Goal: Find specific page/section: Find specific page/section

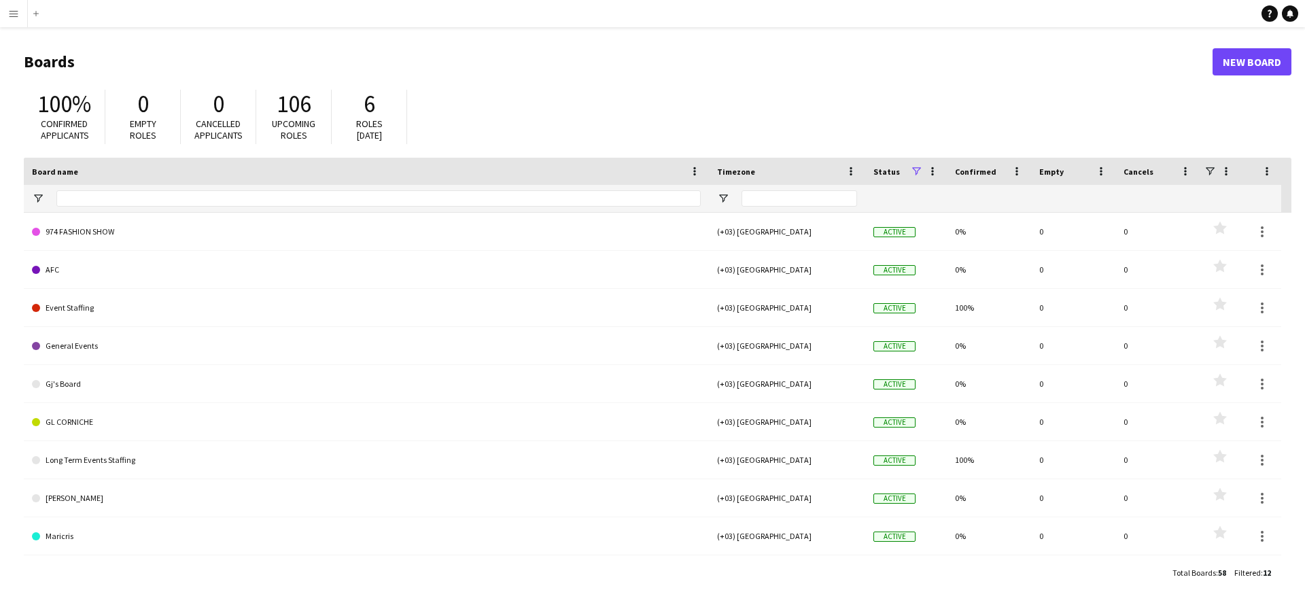
click at [24, 20] on button "Menu" at bounding box center [13, 13] width 27 height 27
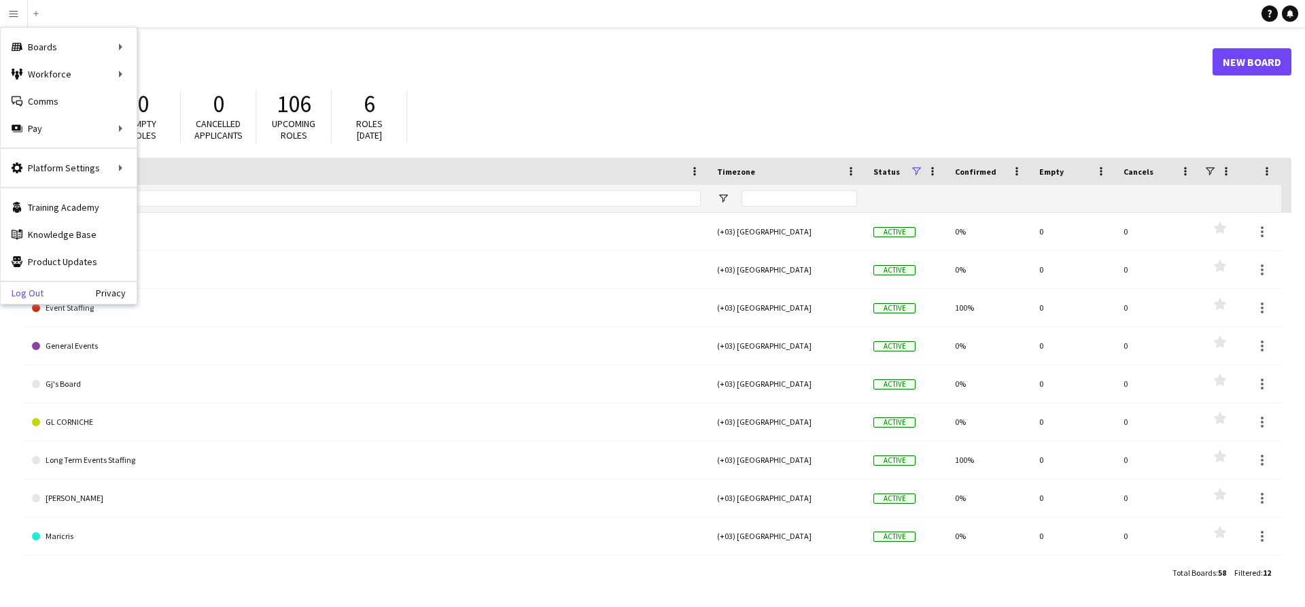
click at [35, 290] on link "Log Out" at bounding box center [22, 292] width 43 height 11
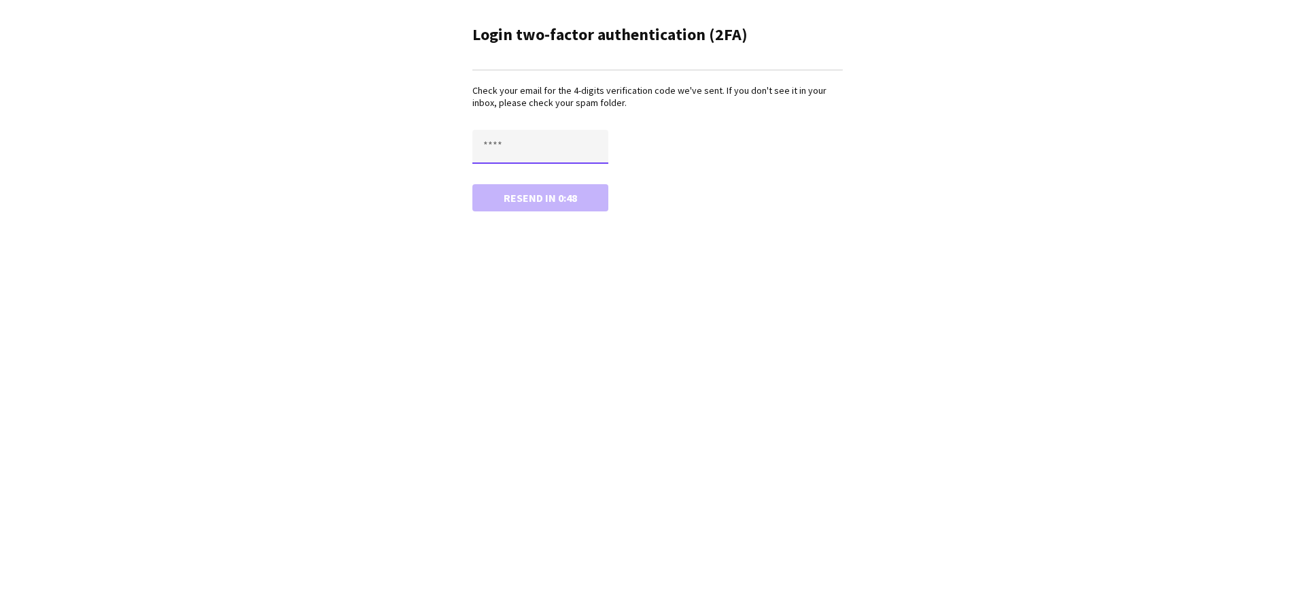
click at [495, 148] on input "text" at bounding box center [540, 147] width 136 height 34
type input "****"
click at [472, 184] on button "Confirm" at bounding box center [540, 197] width 136 height 27
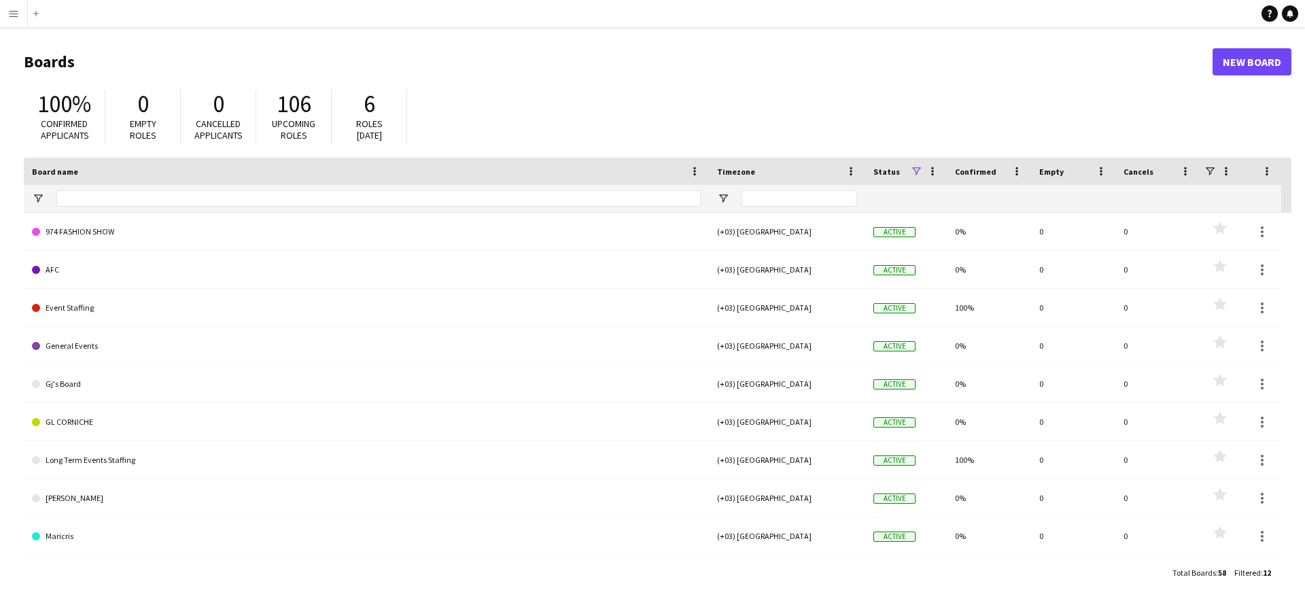
click at [8, 12] on app-icon "Menu" at bounding box center [13, 13] width 11 height 11
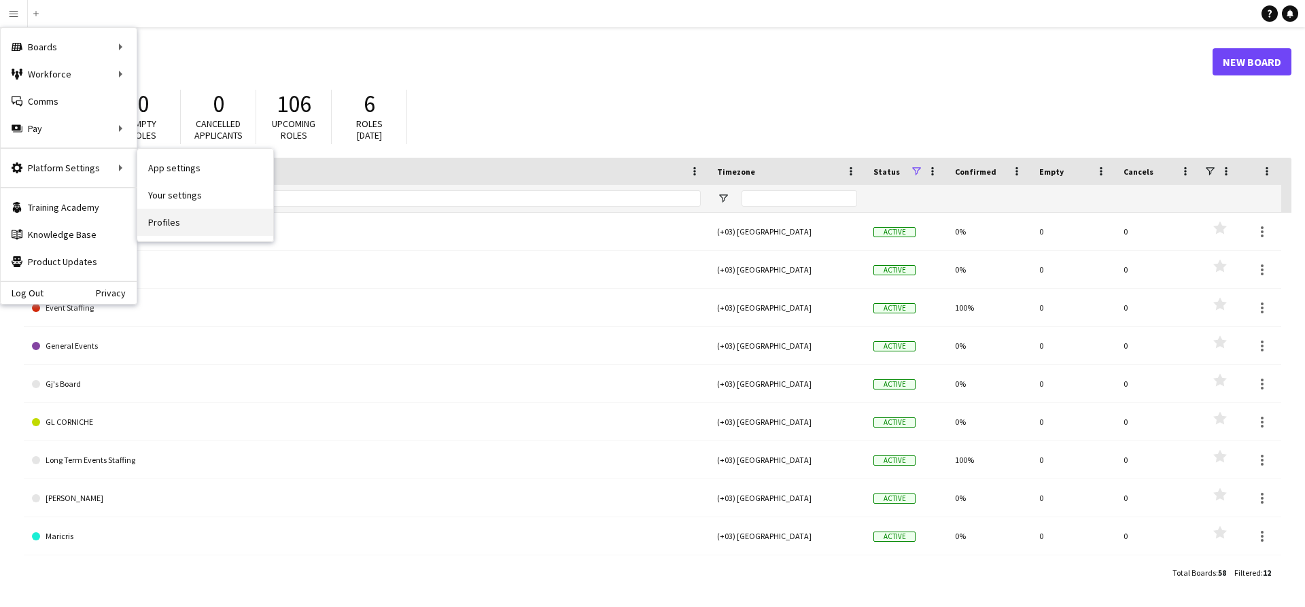
click at [173, 213] on link "Profiles" at bounding box center [205, 222] width 136 height 27
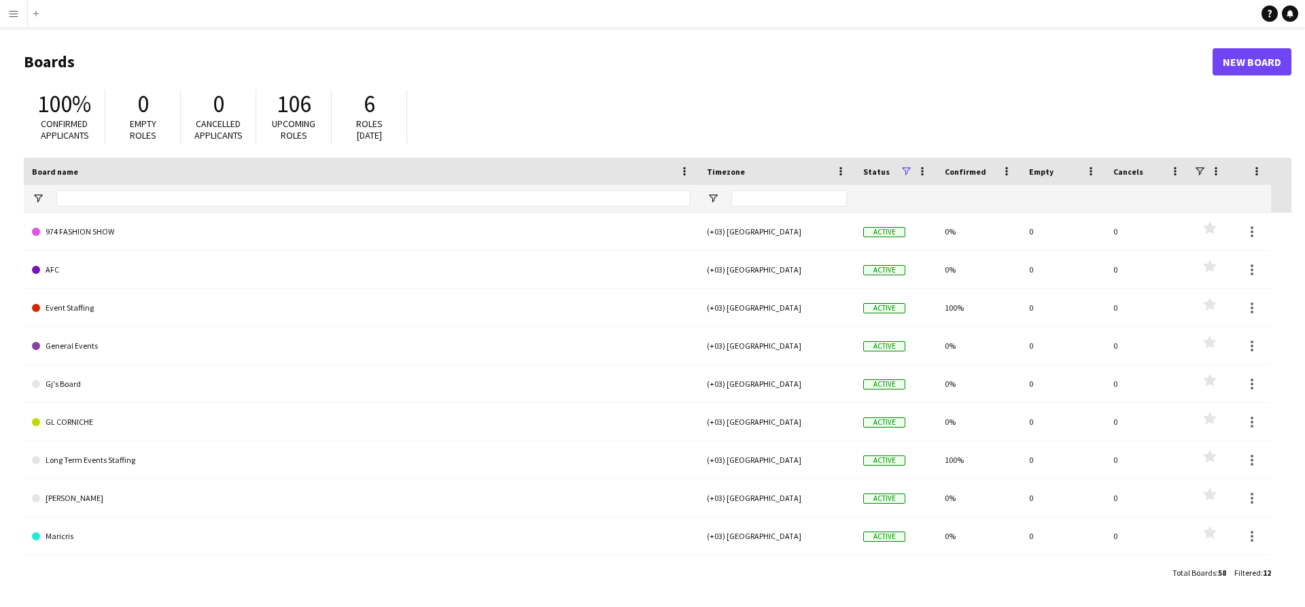
click at [17, 23] on button "Menu" at bounding box center [13, 13] width 27 height 27
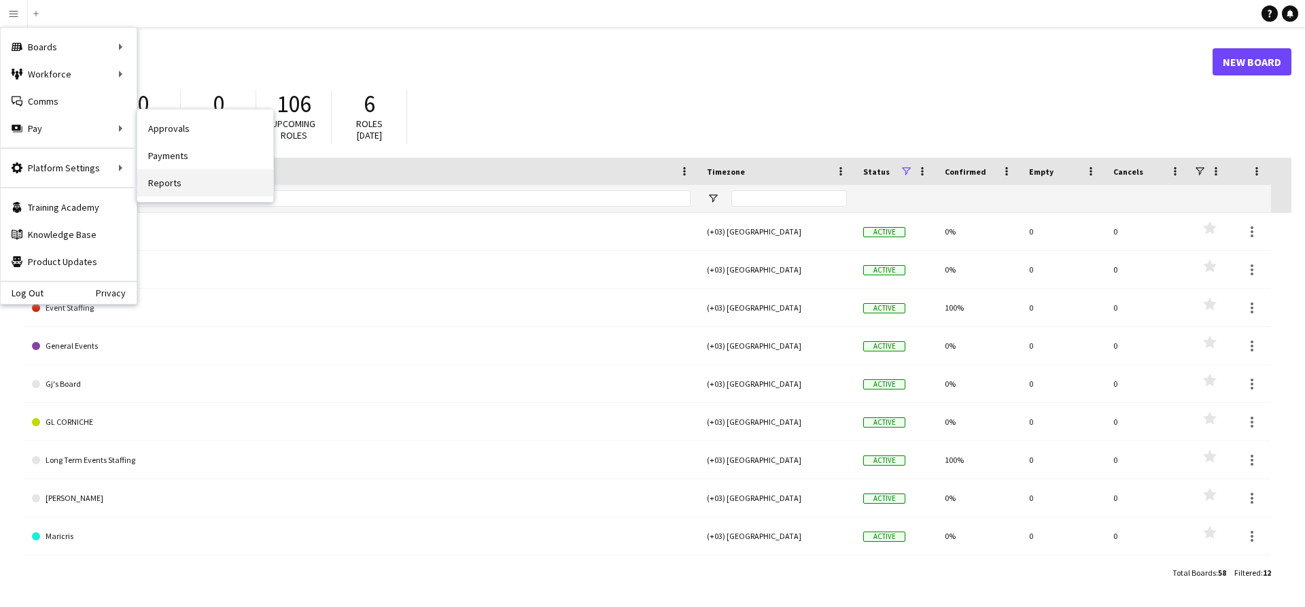
click at [155, 170] on link "Reports" at bounding box center [205, 182] width 136 height 27
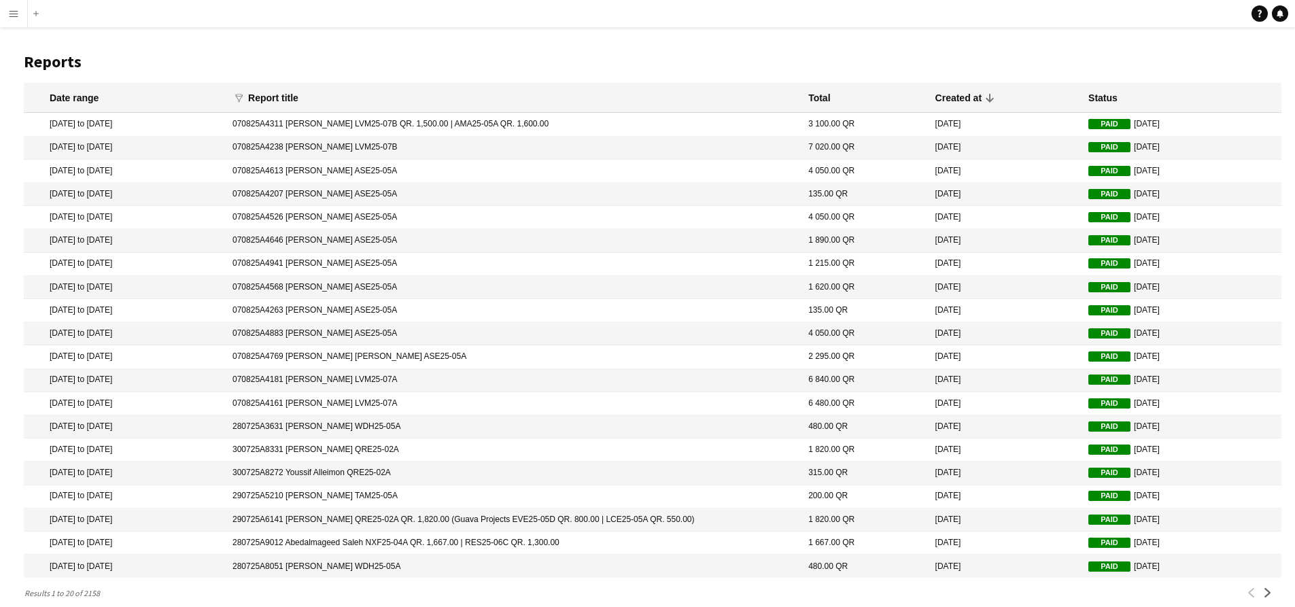
click at [98, 126] on mat-cell "26 May 2025 to 31 Jul 2025" at bounding box center [125, 124] width 202 height 23
